Goal: Information Seeking & Learning: Learn about a topic

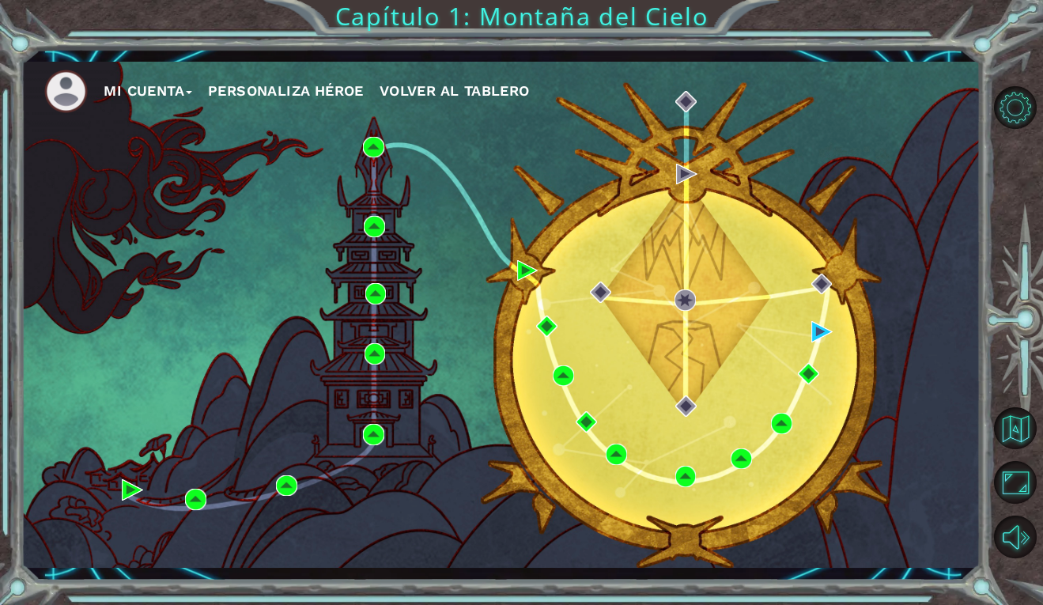
click at [494, 36] on div "Mi Cuenta Personaliza Héroe Volver al Tablero Capítulo 1: Montaña del Cielo" at bounding box center [521, 302] width 1043 height 605
click at [183, 84] on button "Mi Cuenta" at bounding box center [148, 91] width 89 height 24
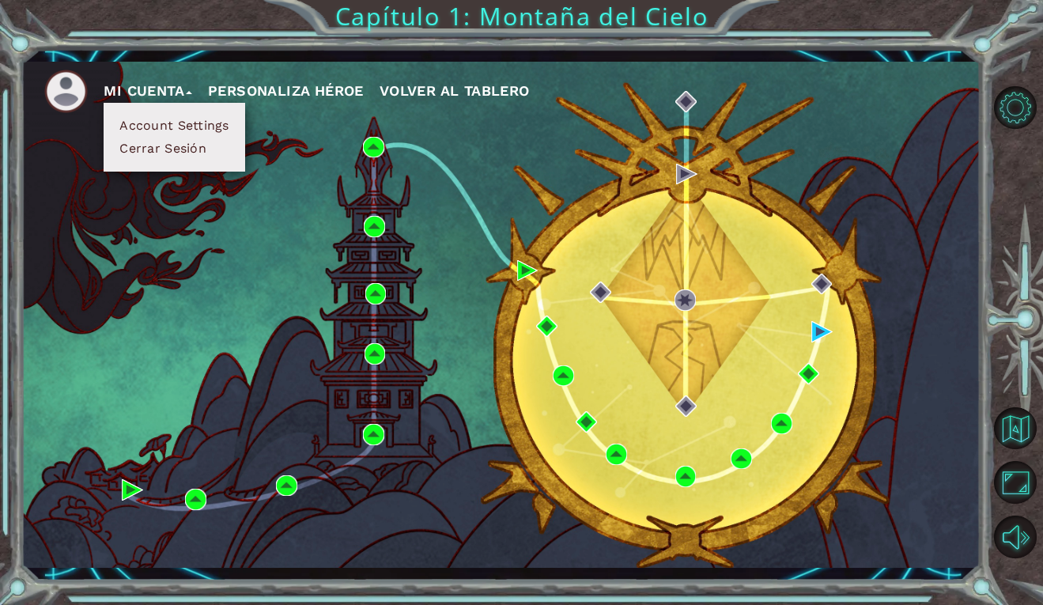
click at [244, 247] on div "Mi Cuenta Account Settings Cerrar Sesión Personaliza Héroe Volver al Tablero" at bounding box center [501, 315] width 960 height 506
click at [390, 139] on div "Mi Cuenta Account Settings Cerrar Sesión Personaliza Héroe Volver al Tablero" at bounding box center [501, 315] width 960 height 506
click at [478, 76] on ul "Mi Cuenta Account Settings Cerrar Sesión Personaliza Héroe Volver al Tablero" at bounding box center [512, 91] width 936 height 43
click at [481, 81] on button "Volver al Tablero" at bounding box center [455, 91] width 150 height 24
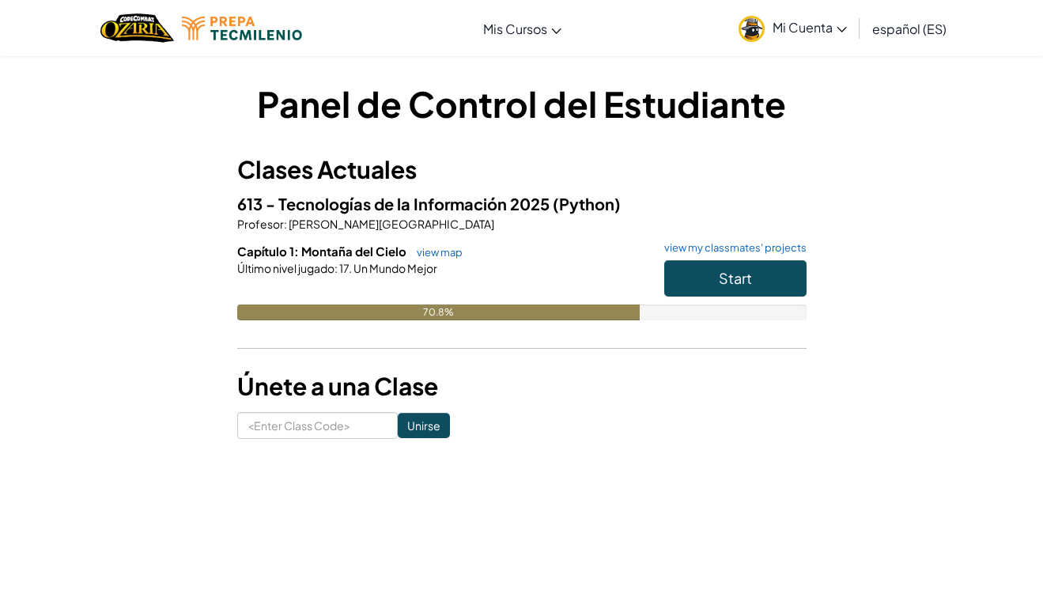
click at [758, 277] on button "Start" at bounding box center [735, 278] width 142 height 36
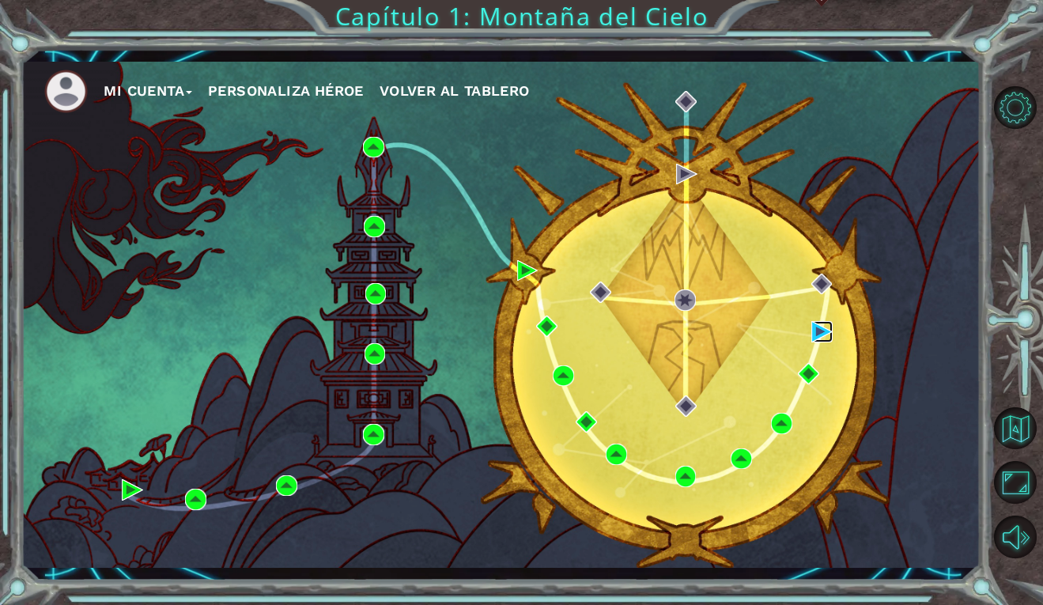
click at [823, 329] on img at bounding box center [821, 331] width 21 height 21
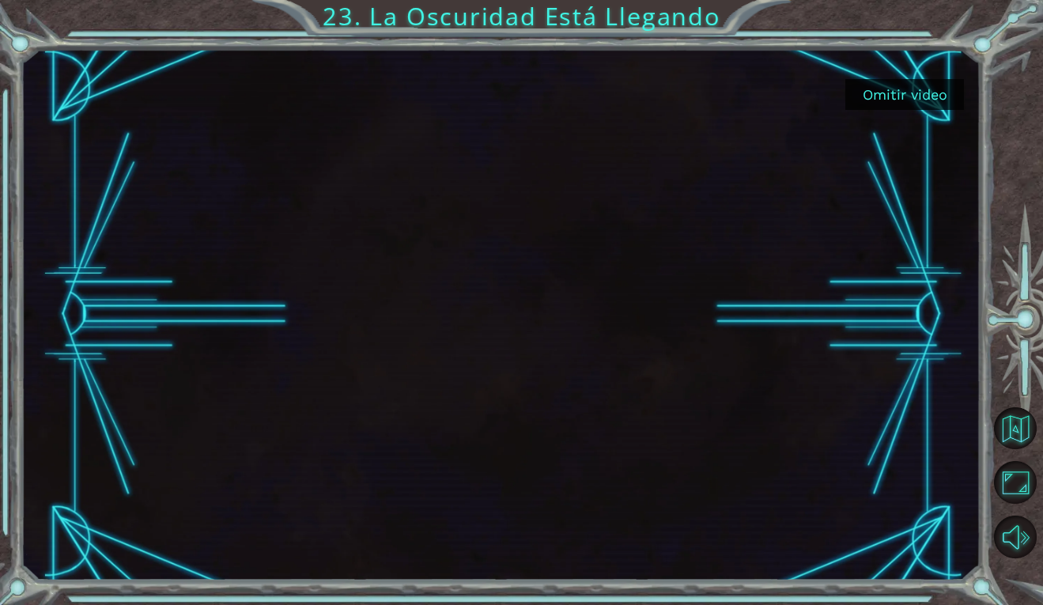
click at [891, 92] on button "Omitir video" at bounding box center [904, 94] width 119 height 31
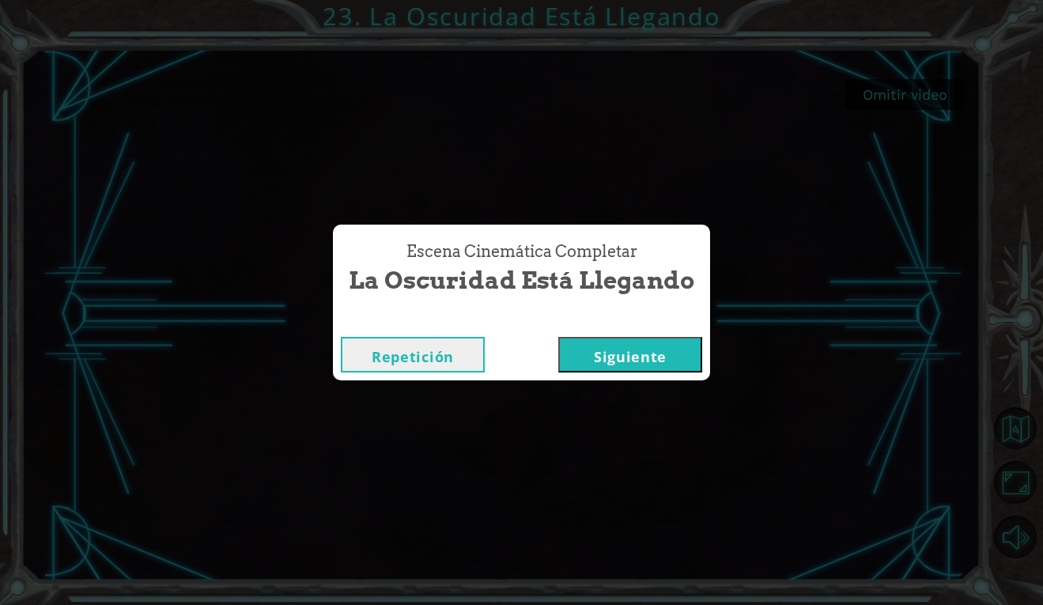
click at [668, 345] on button "Siguiente" at bounding box center [630, 355] width 144 height 36
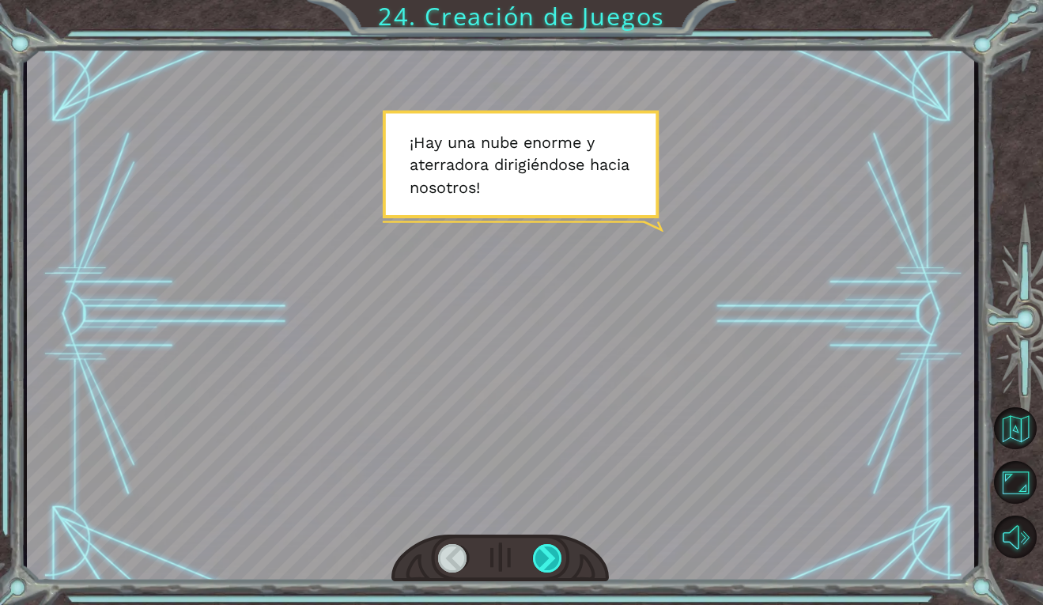
click at [555, 556] on div at bounding box center [548, 558] width 30 height 28
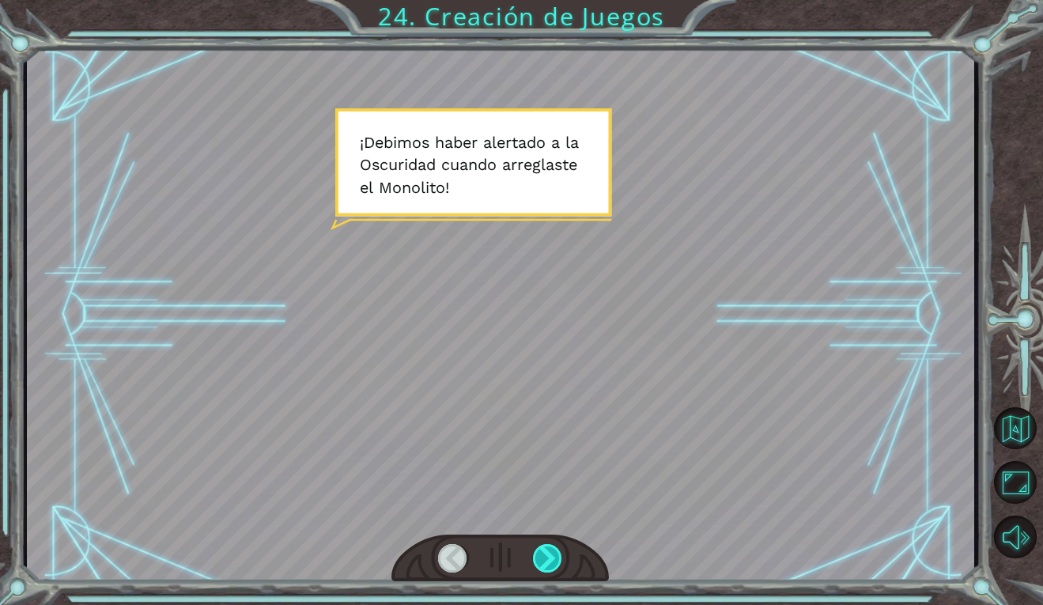
click at [555, 556] on div at bounding box center [548, 558] width 30 height 28
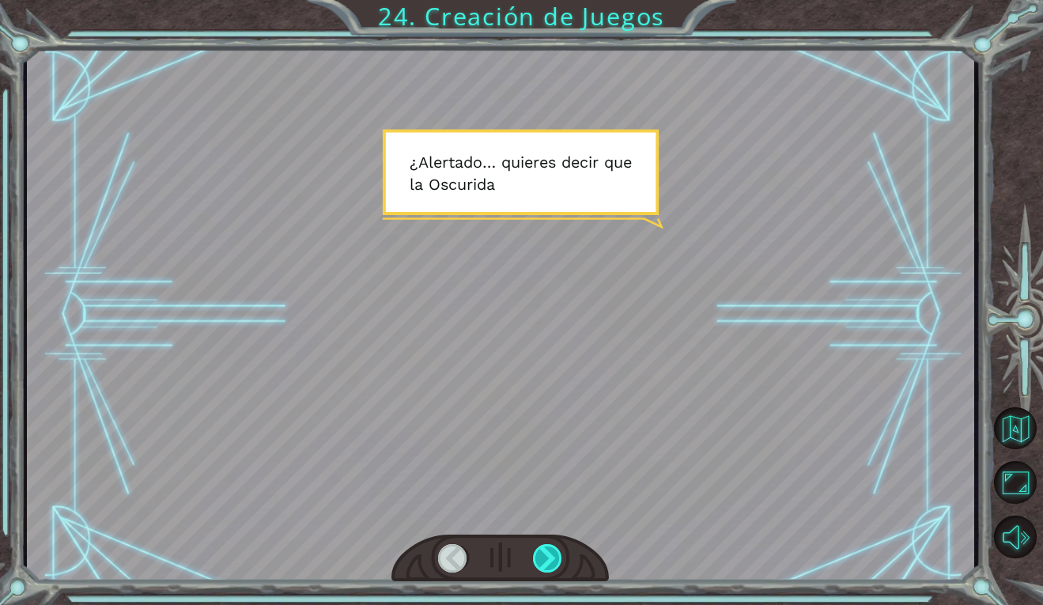
click at [555, 556] on div at bounding box center [548, 558] width 30 height 28
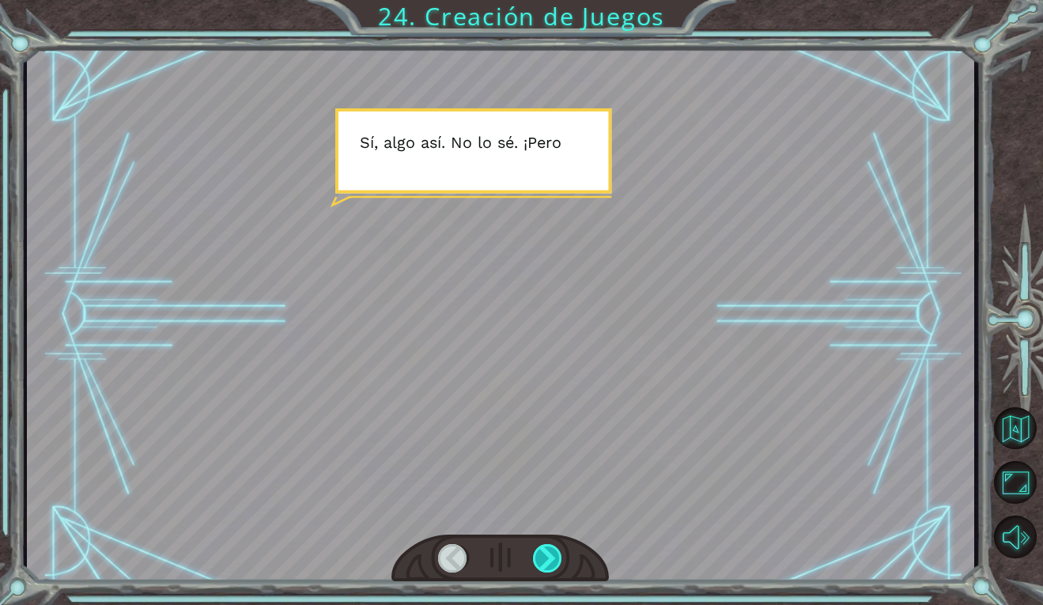
click at [555, 555] on div at bounding box center [548, 558] width 30 height 28
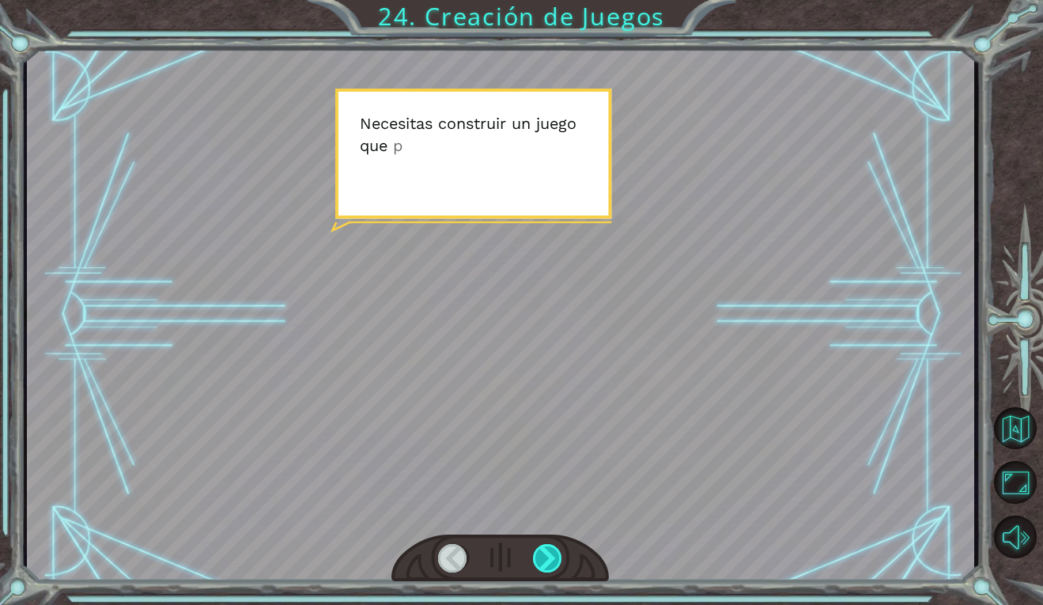
click at [555, 555] on div at bounding box center [548, 558] width 30 height 28
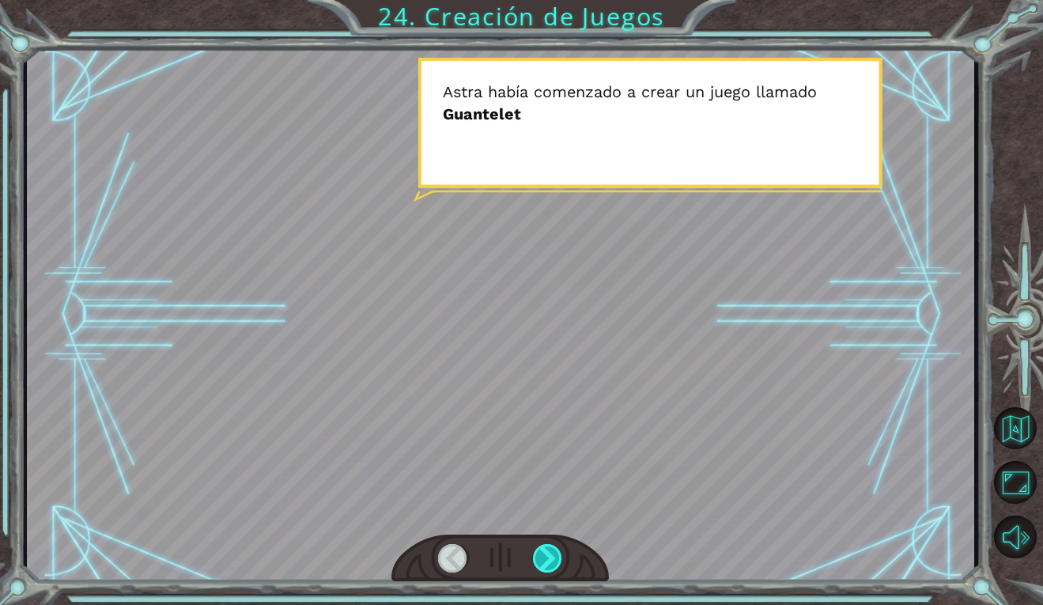
click at [556, 554] on div at bounding box center [548, 558] width 30 height 28
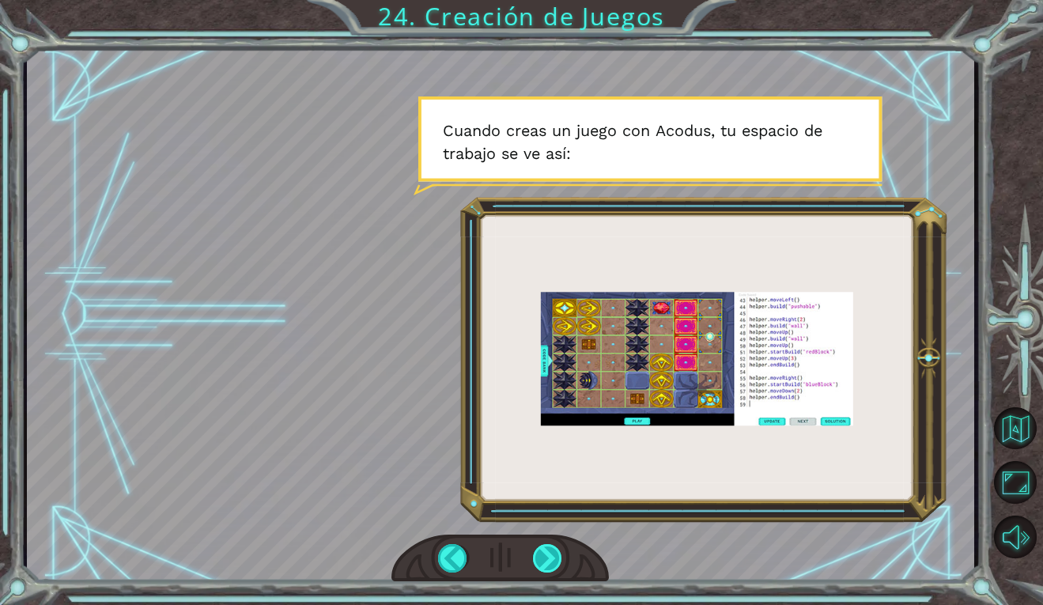
click at [555, 554] on div at bounding box center [548, 558] width 30 height 28
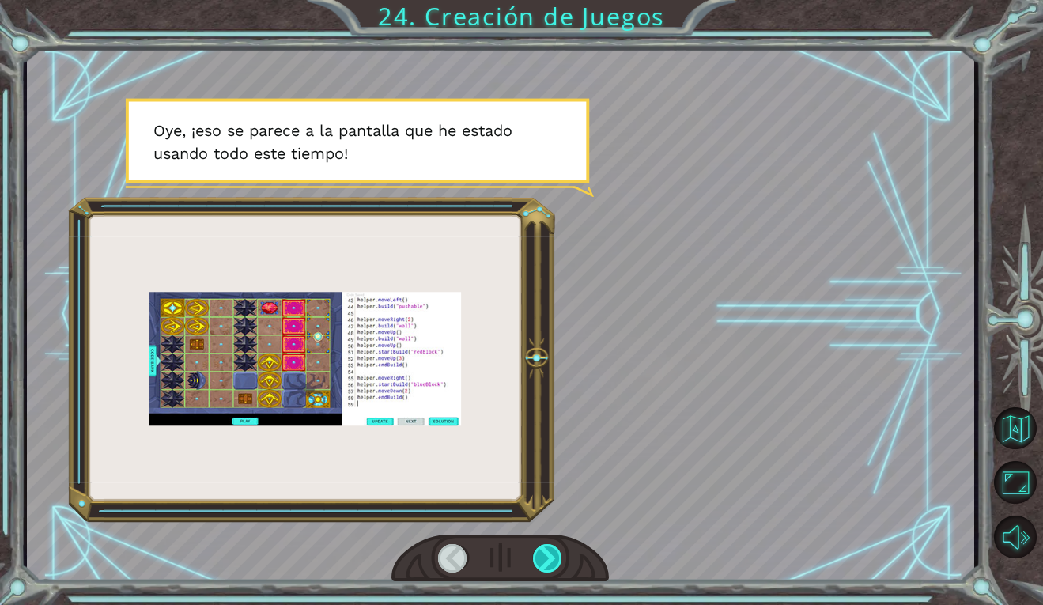
click at [555, 554] on div at bounding box center [548, 558] width 30 height 28
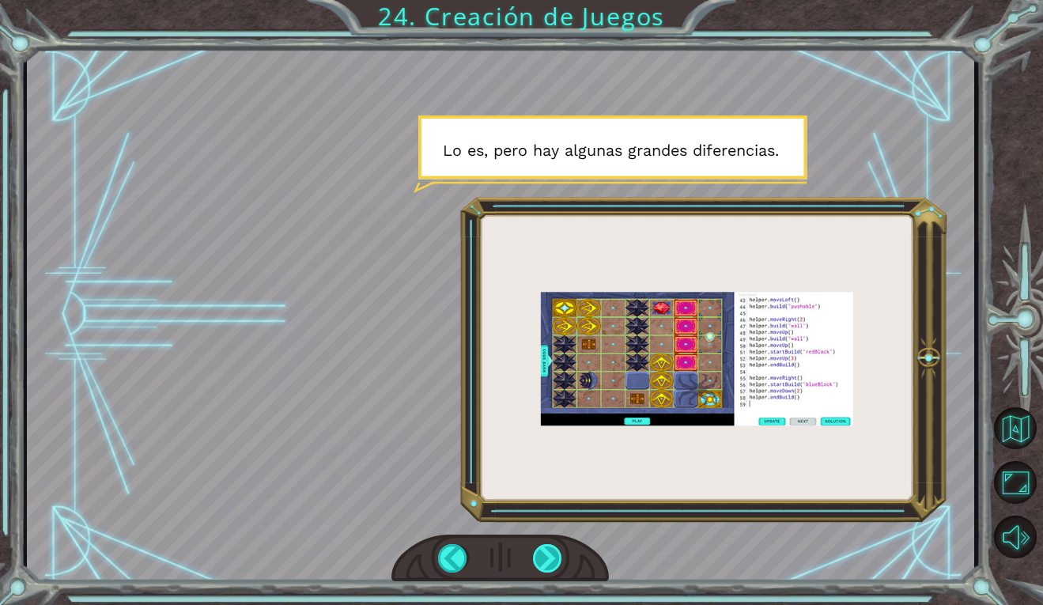
click at [555, 554] on div at bounding box center [548, 558] width 30 height 28
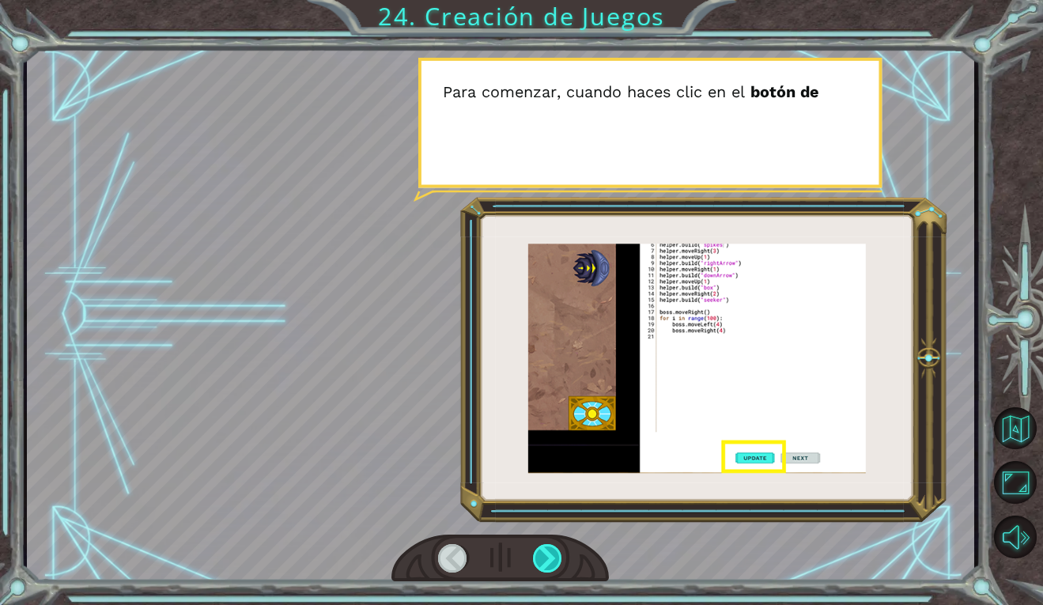
click at [555, 554] on div at bounding box center [548, 558] width 30 height 28
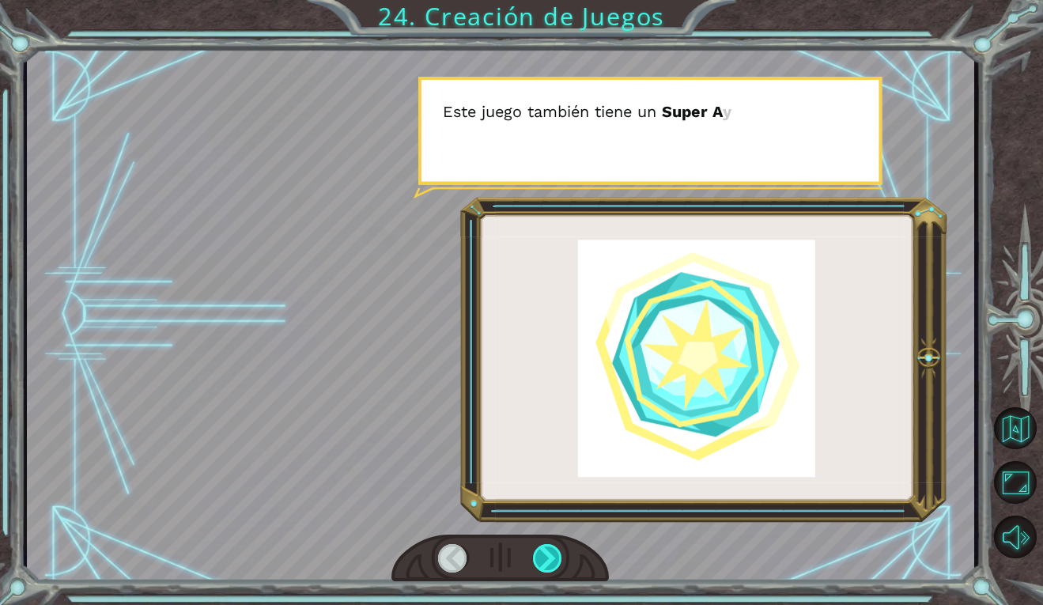
click at [554, 554] on div at bounding box center [548, 558] width 30 height 28
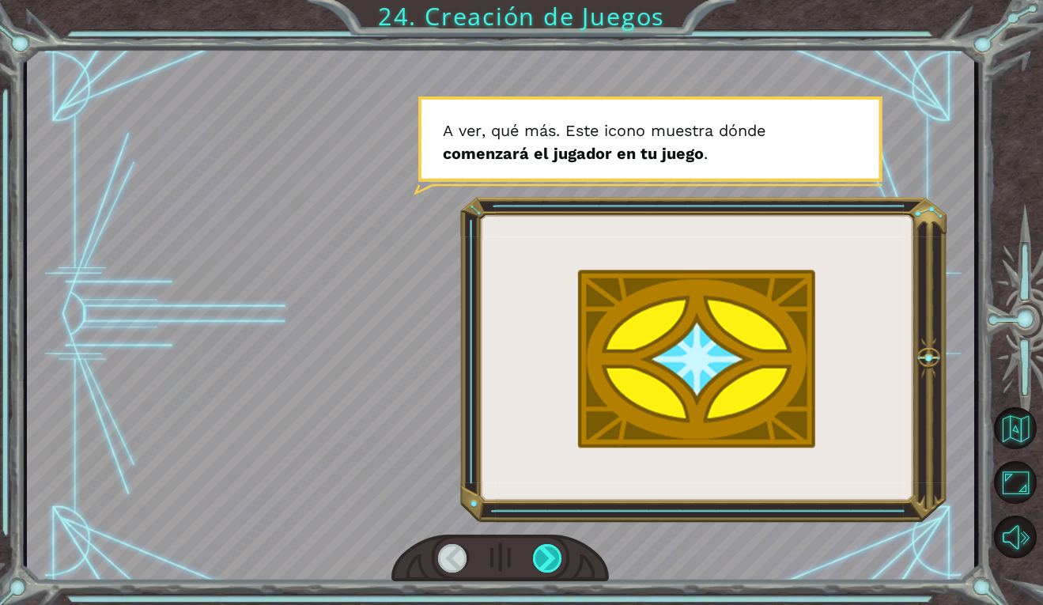
click at [554, 554] on div at bounding box center [548, 558] width 30 height 28
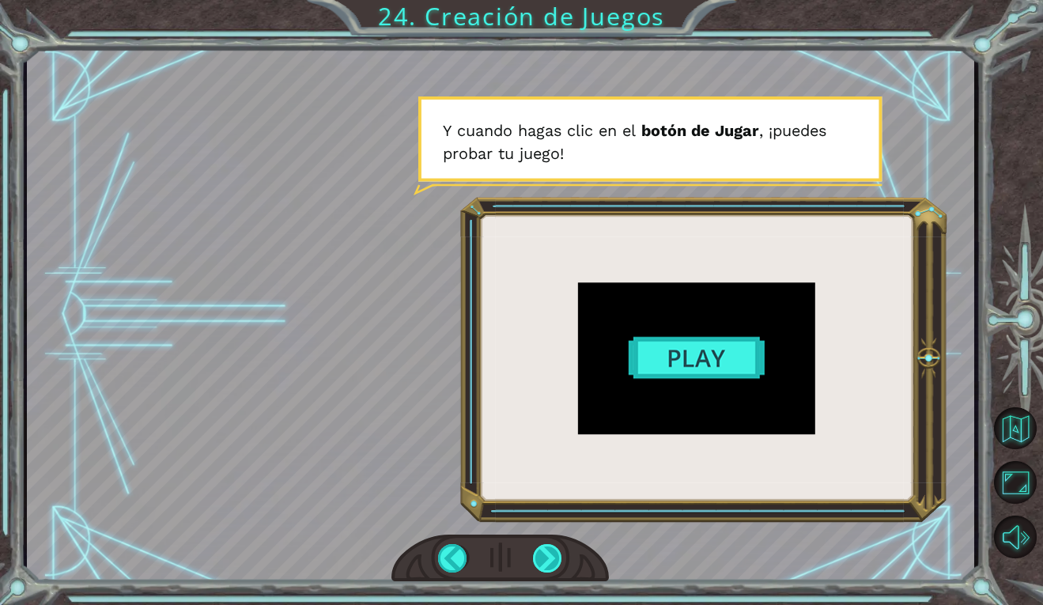
click at [554, 554] on div at bounding box center [548, 558] width 30 height 28
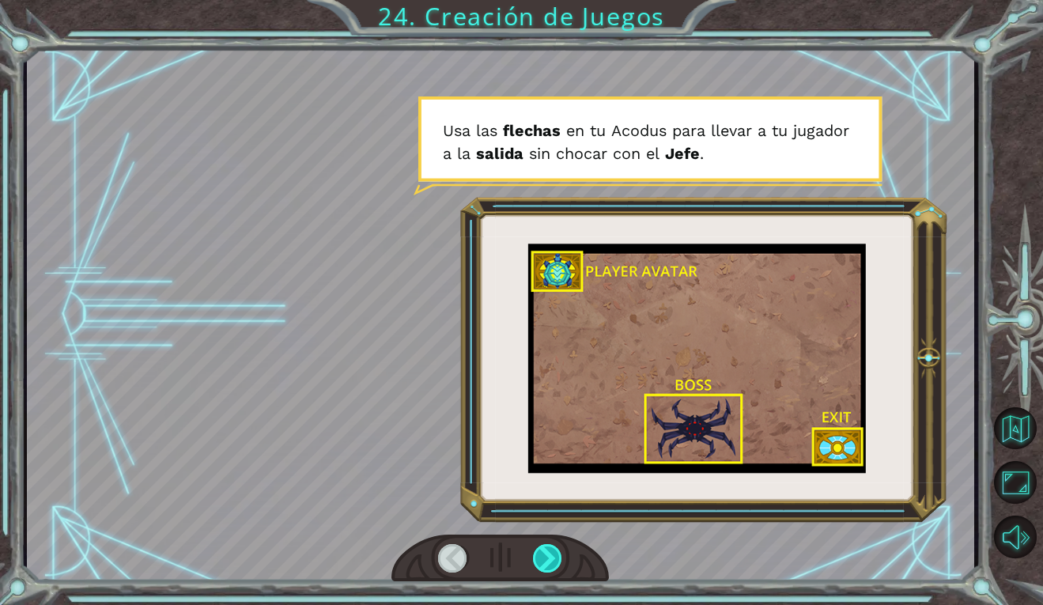
click at [554, 554] on div at bounding box center [548, 558] width 30 height 28
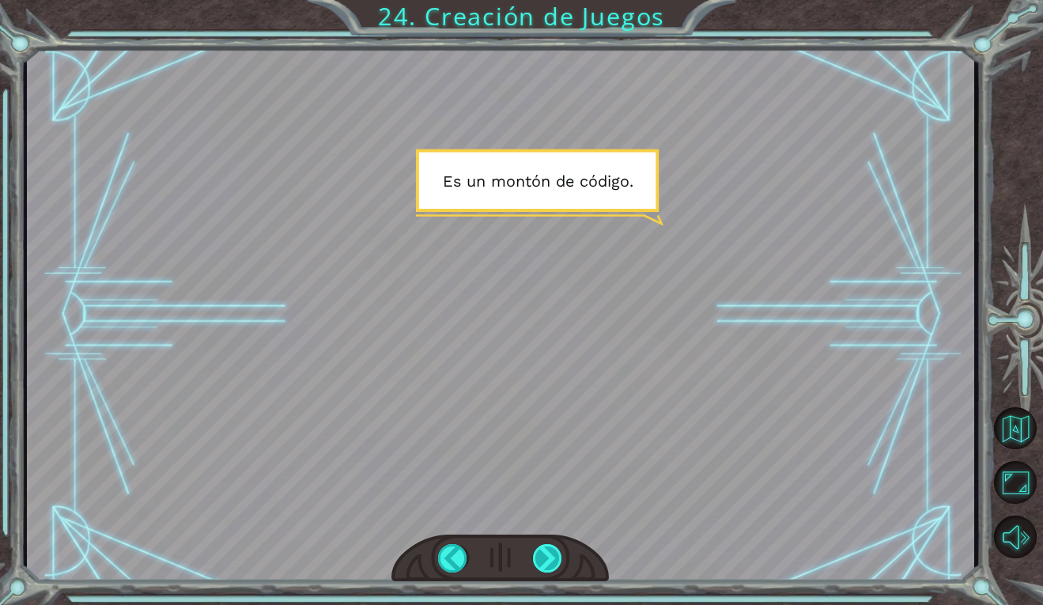
click at [562, 549] on div at bounding box center [548, 558] width 30 height 28
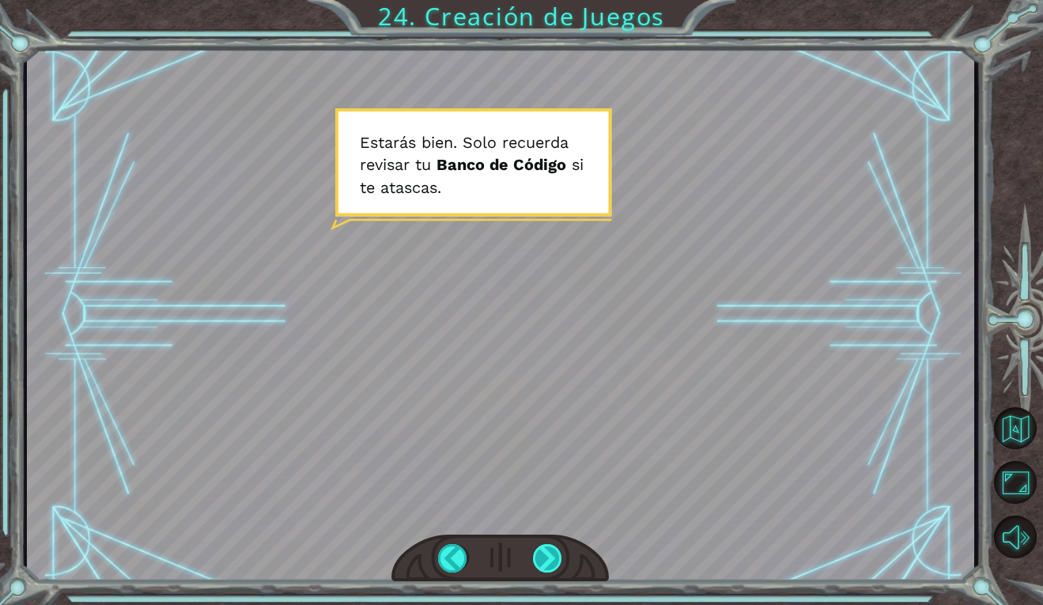
click at [558, 556] on div at bounding box center [548, 558] width 30 height 28
click at [557, 554] on div at bounding box center [548, 558] width 30 height 28
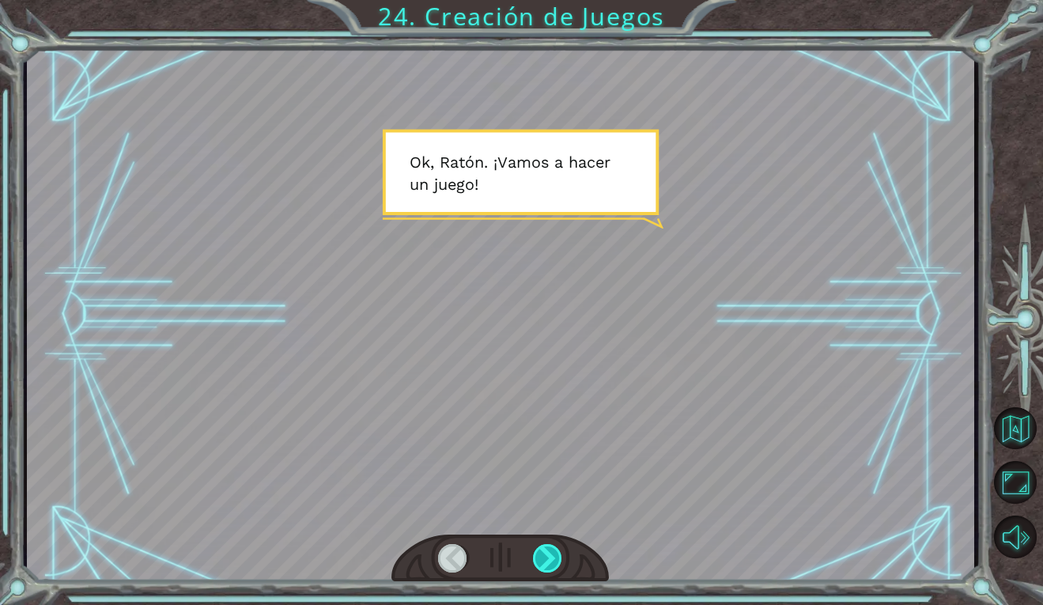
click at [554, 554] on div at bounding box center [548, 558] width 30 height 28
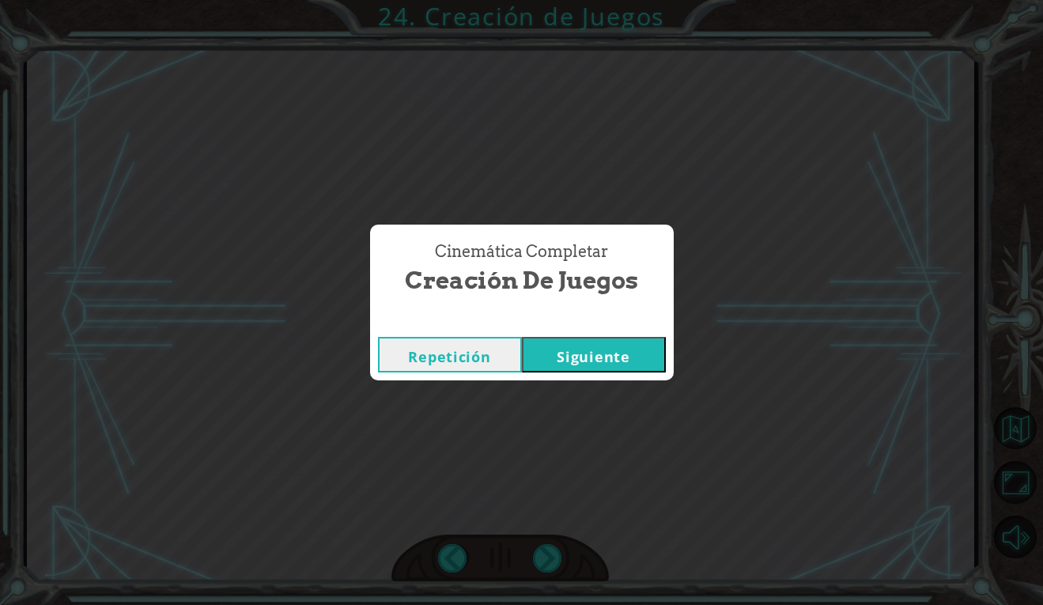
click at [555, 354] on button "Siguiente" at bounding box center [594, 355] width 144 height 36
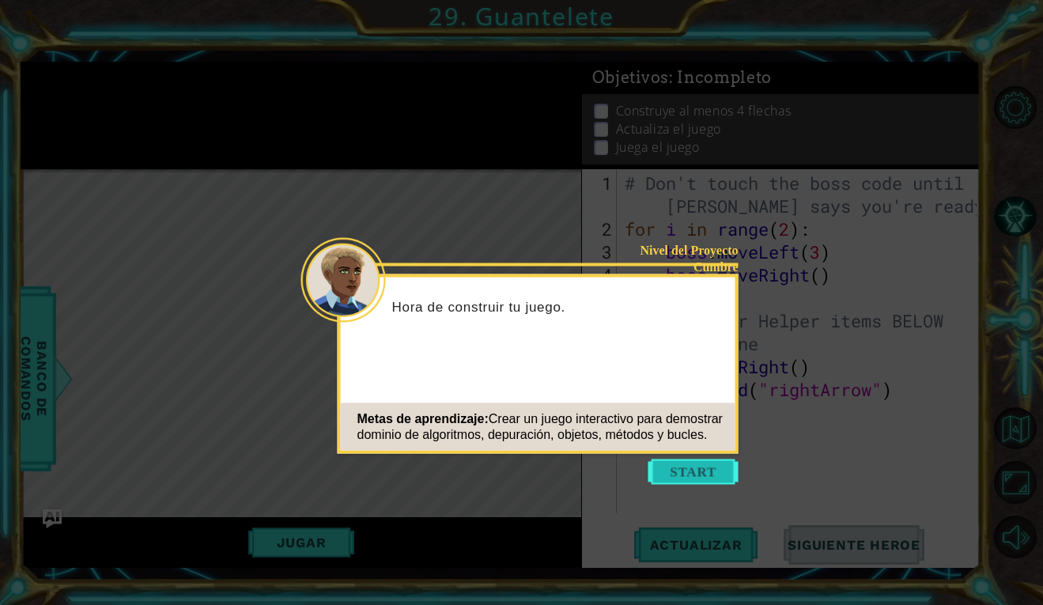
click at [695, 467] on button "Start" at bounding box center [694, 471] width 90 height 25
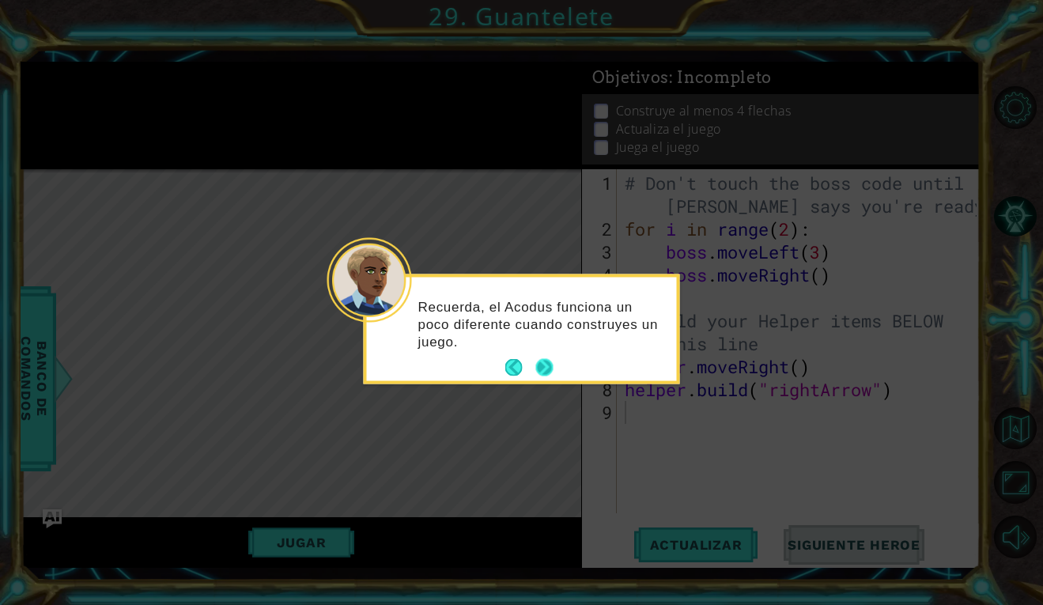
click at [550, 365] on button "Next" at bounding box center [544, 367] width 17 height 17
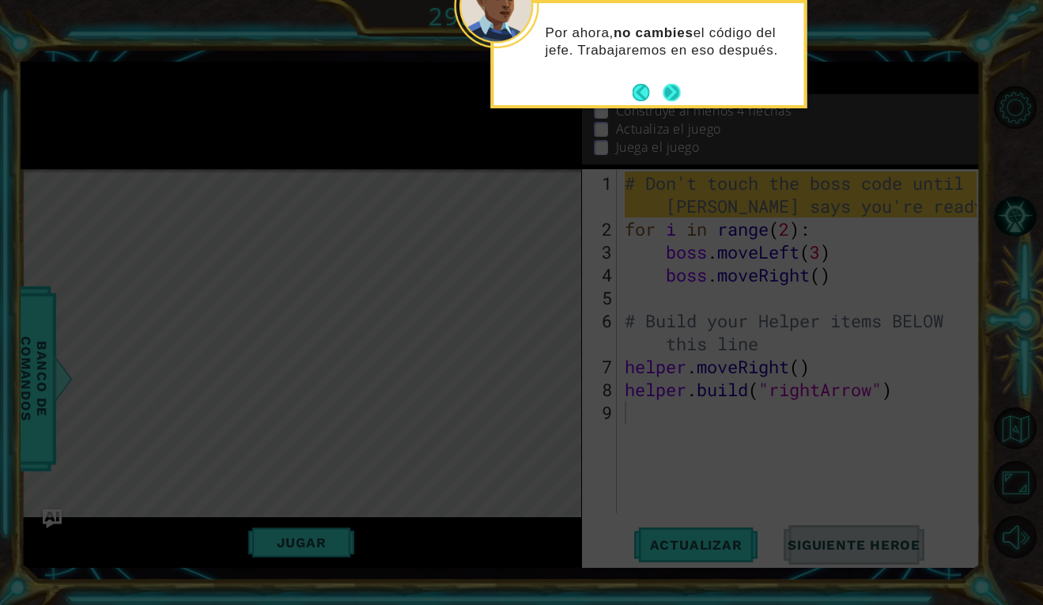
click at [680, 96] on button "Next" at bounding box center [672, 92] width 17 height 17
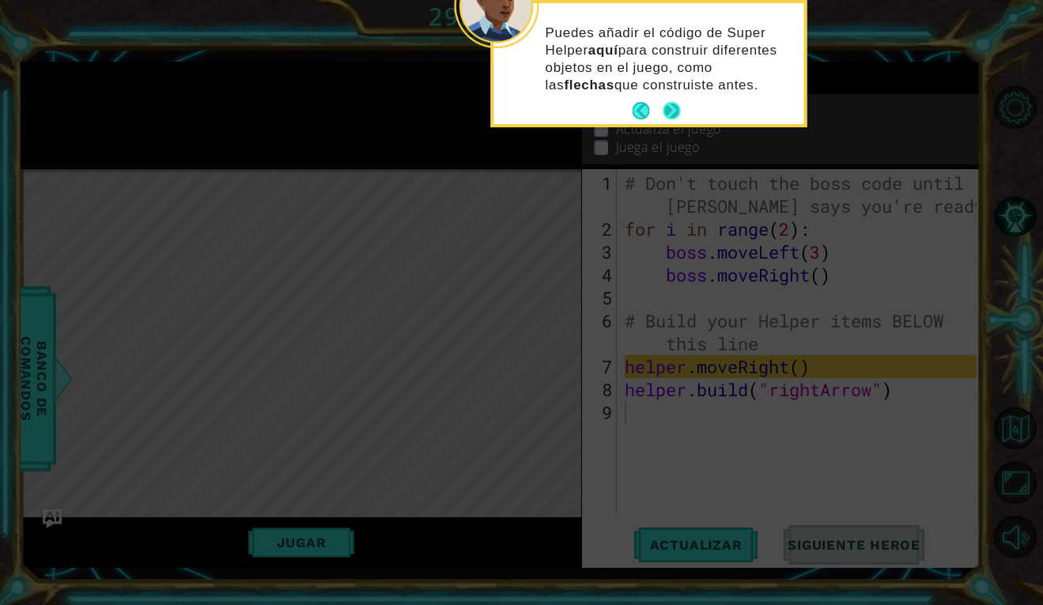
click at [679, 108] on button "Next" at bounding box center [672, 110] width 17 height 17
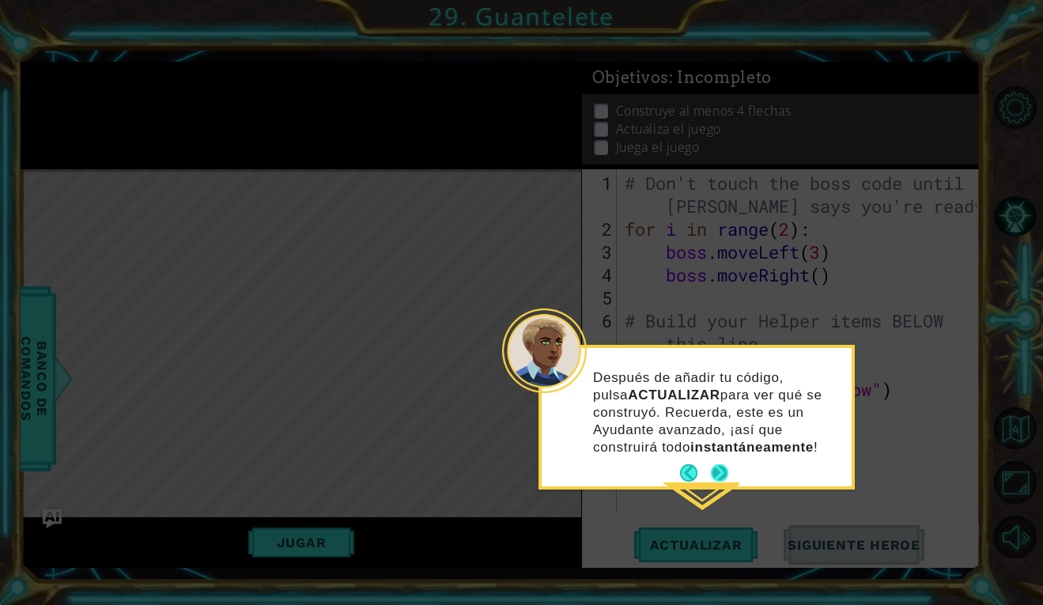
click at [721, 473] on button "Next" at bounding box center [719, 472] width 17 height 17
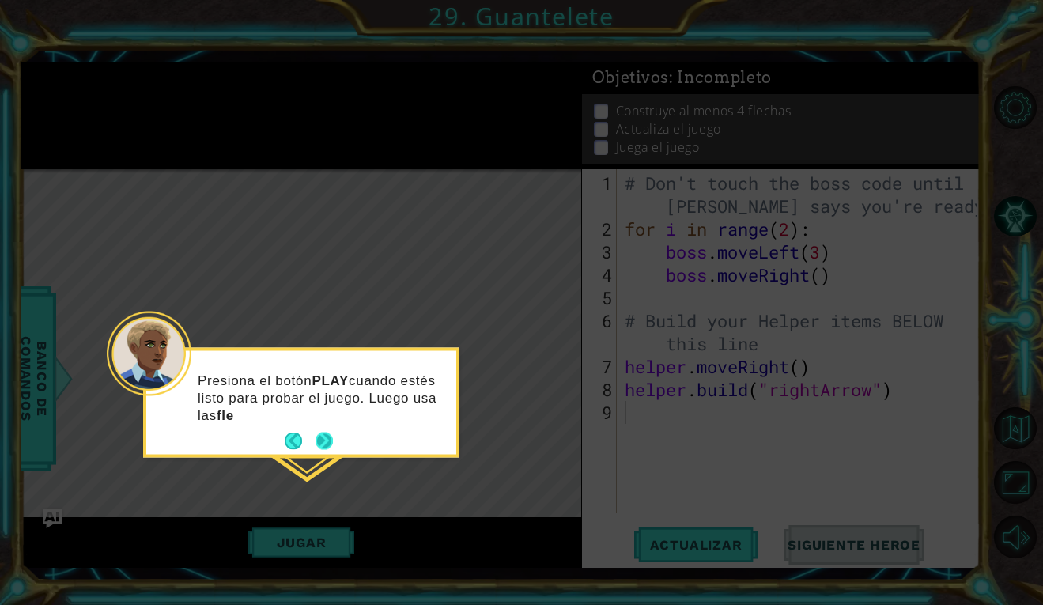
click at [329, 438] on button "Next" at bounding box center [324, 441] width 17 height 17
